Goal: Navigation & Orientation: Find specific page/section

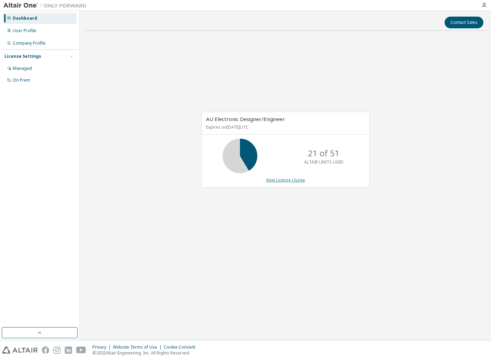
click at [287, 182] on link "View License Usage" at bounding box center [285, 180] width 39 height 6
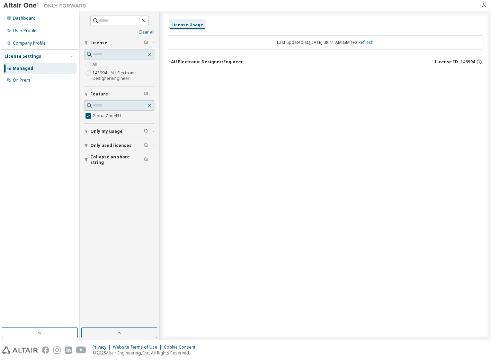
click at [123, 146] on span "Only used licenses" at bounding box center [110, 146] width 41 height 6
click at [92, 144] on span "Only used licenses" at bounding box center [110, 146] width 41 height 6
click at [145, 31] on link "Clear all" at bounding box center [119, 32] width 70 height 6
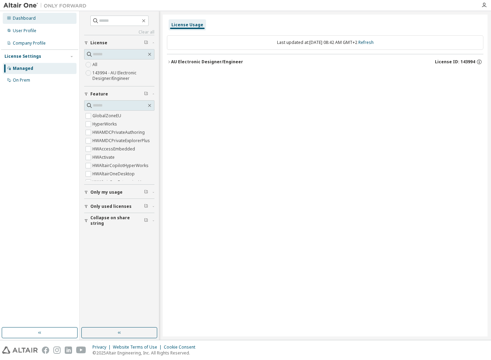
click at [24, 16] on div "Dashboard" at bounding box center [24, 19] width 23 height 6
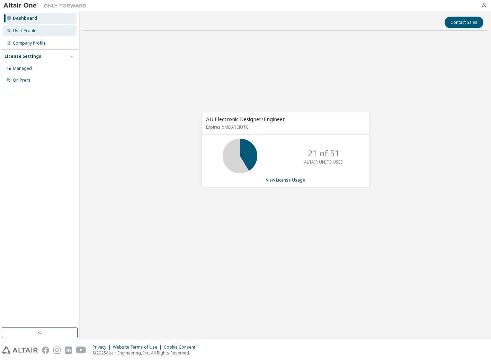
click at [27, 29] on div "User Profile" at bounding box center [25, 31] width 24 height 6
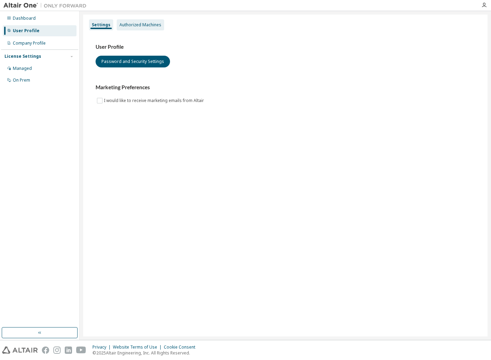
click at [124, 25] on div "Authorized Machines" at bounding box center [140, 25] width 42 height 6
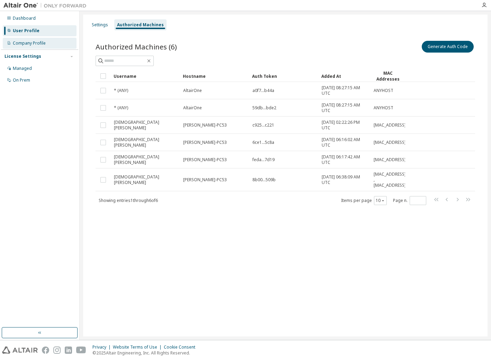
click at [20, 43] on div "Company Profile" at bounding box center [29, 43] width 33 height 6
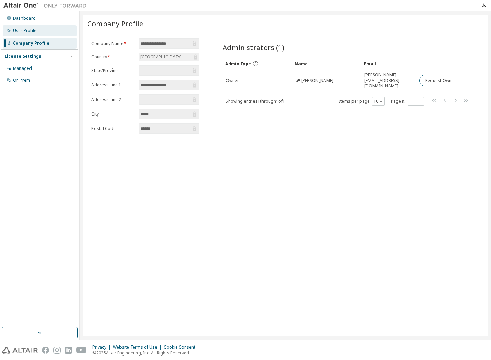
click at [24, 30] on div "User Profile" at bounding box center [25, 31] width 24 height 6
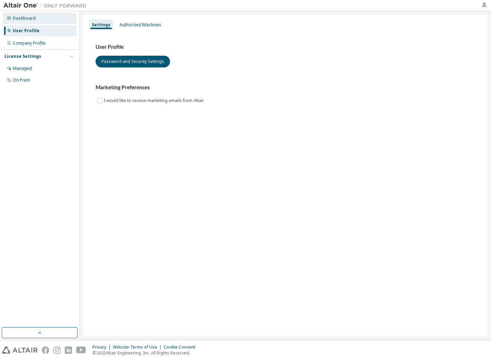
click at [21, 18] on div "Dashboard" at bounding box center [24, 19] width 23 height 6
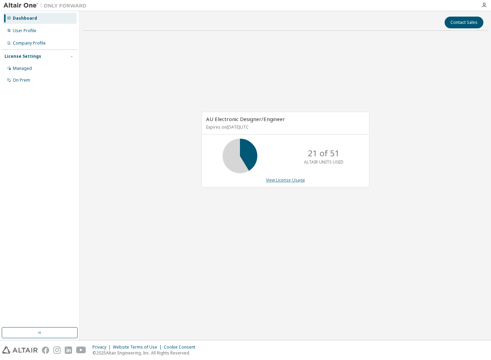
click at [289, 179] on link "View License Usage" at bounding box center [285, 180] width 39 height 6
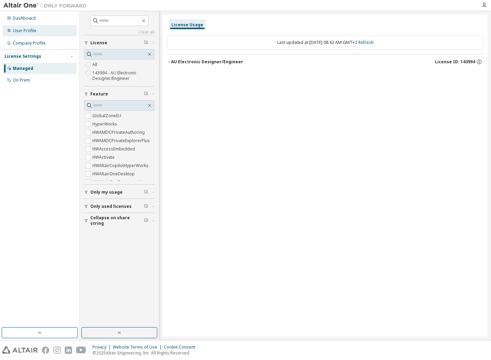
click at [26, 31] on div "User Profile" at bounding box center [25, 31] width 24 height 6
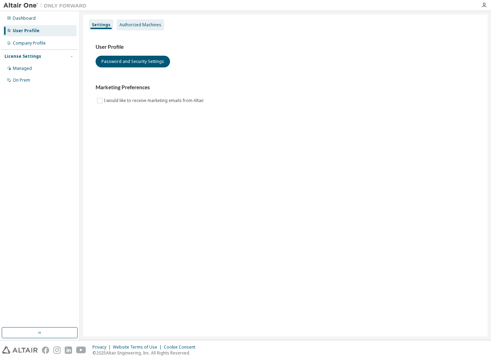
click at [137, 26] on div "Authorized Machines" at bounding box center [140, 25] width 42 height 6
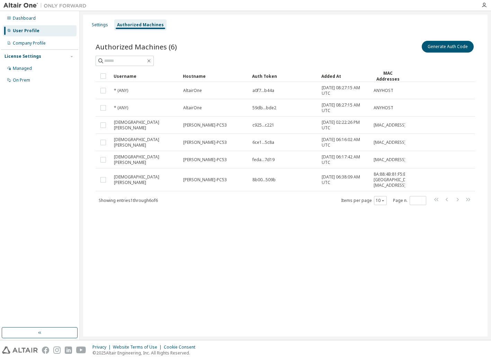
click at [272, 292] on div "Settings Authorized Machines Authorized Machines (6) Generate Auth Code Clear L…" at bounding box center [285, 176] width 404 height 322
